Goal: Information Seeking & Learning: Compare options

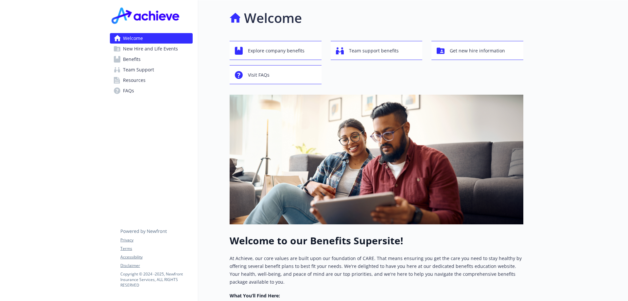
click at [135, 62] on span "Benefits" at bounding box center [132, 59] width 18 height 10
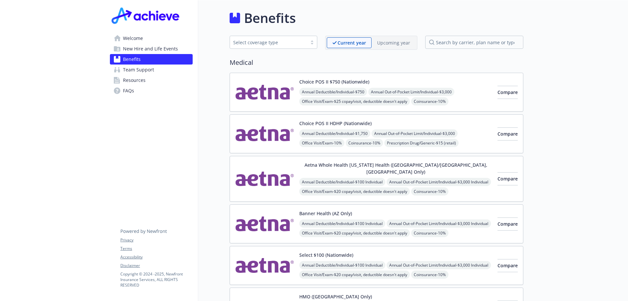
click at [137, 81] on span "Resources" at bounding box center [134, 80] width 23 height 10
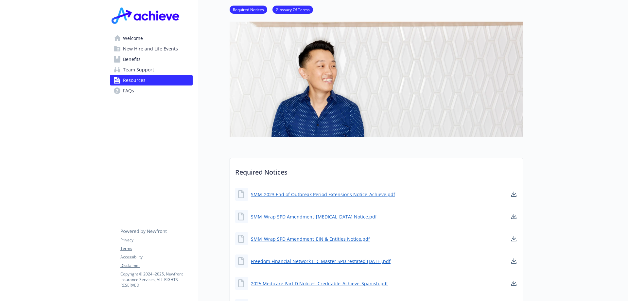
scroll to position [65, 0]
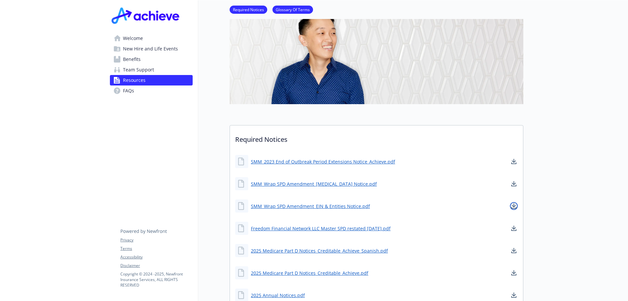
click at [515, 206] on icon "download document" at bounding box center [514, 205] width 4 height 4
click at [338, 207] on link "SMM_Wrap SPD Amendment_EIN & Entities Notice.pdf" at bounding box center [311, 206] width 120 height 8
click at [135, 59] on span "Benefits" at bounding box center [132, 59] width 18 height 10
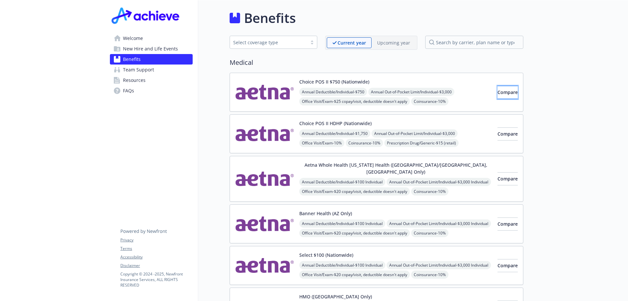
click at [498, 96] on button "Compare" at bounding box center [508, 92] width 20 height 13
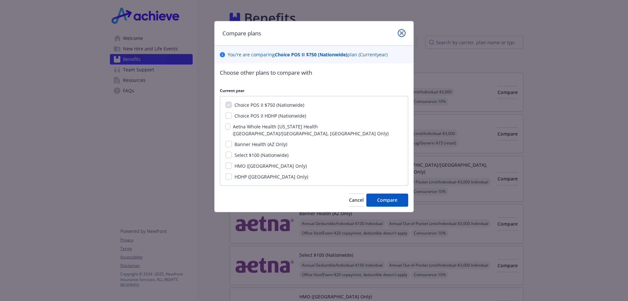
click at [399, 33] on link "close" at bounding box center [402, 33] width 8 height 8
